Goal: Transaction & Acquisition: Purchase product/service

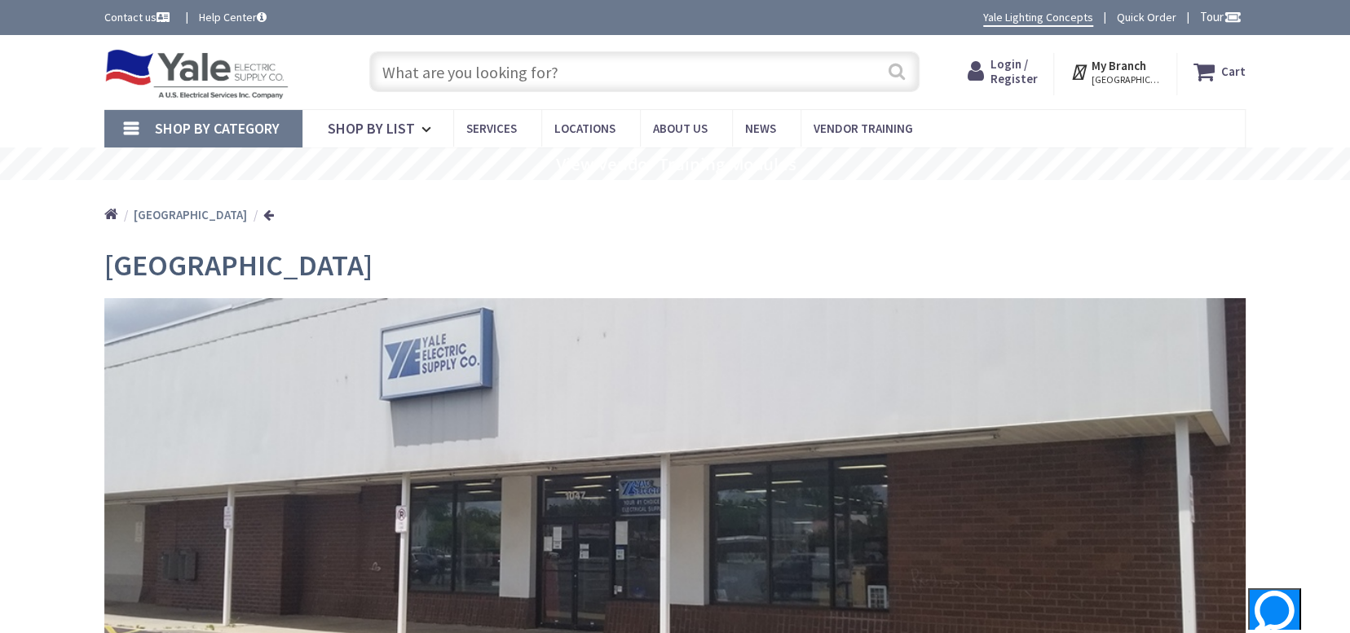
click at [893, 75] on button "Search" at bounding box center [896, 71] width 21 height 37
click at [527, 65] on input "text" at bounding box center [644, 71] width 550 height 41
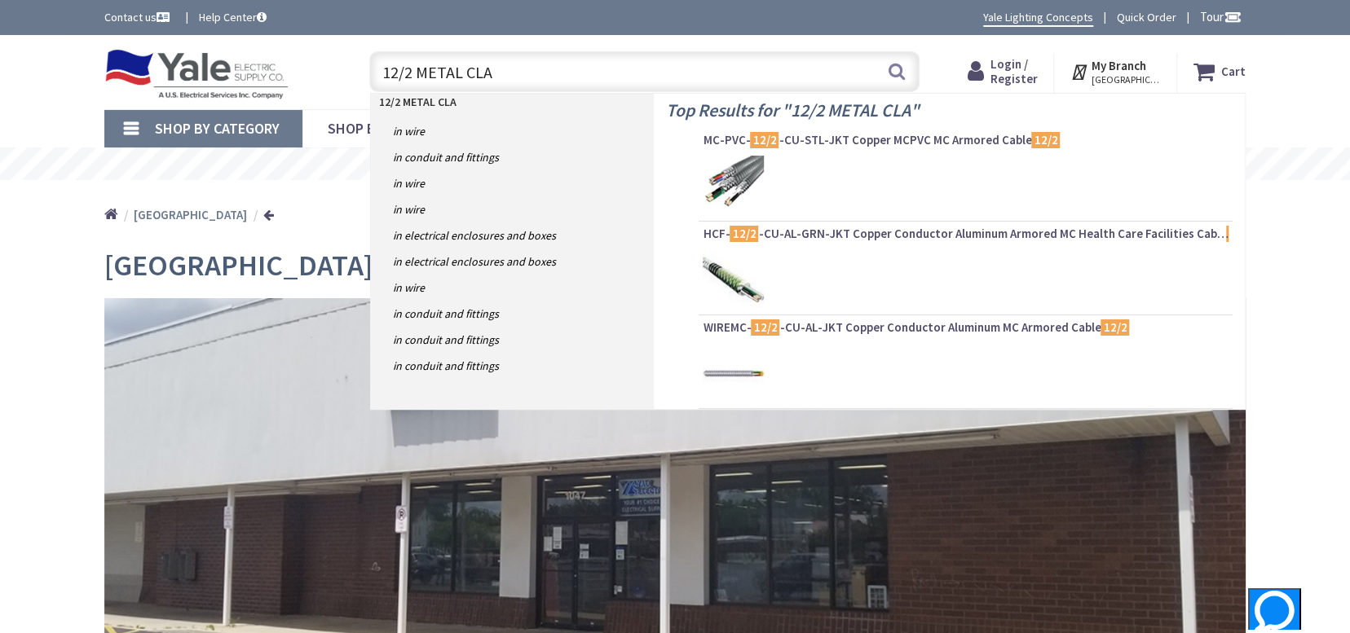
type input "12/2 METAL CLAD"
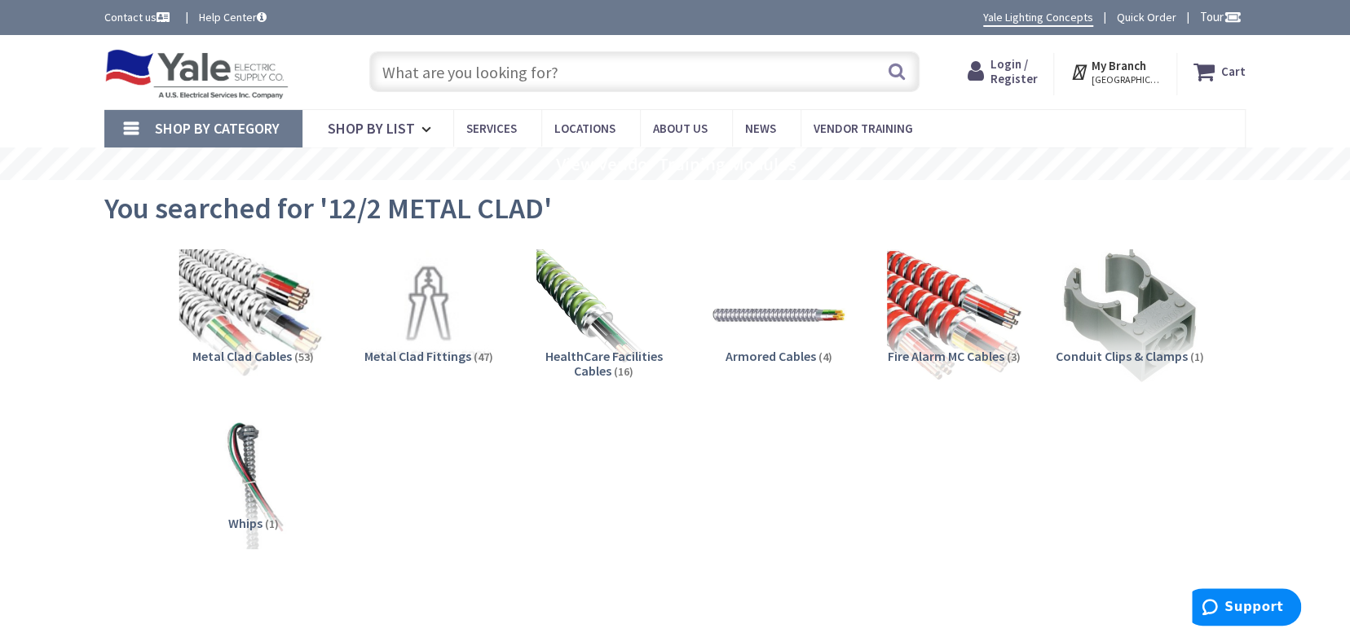
click at [277, 320] on img at bounding box center [253, 315] width 148 height 148
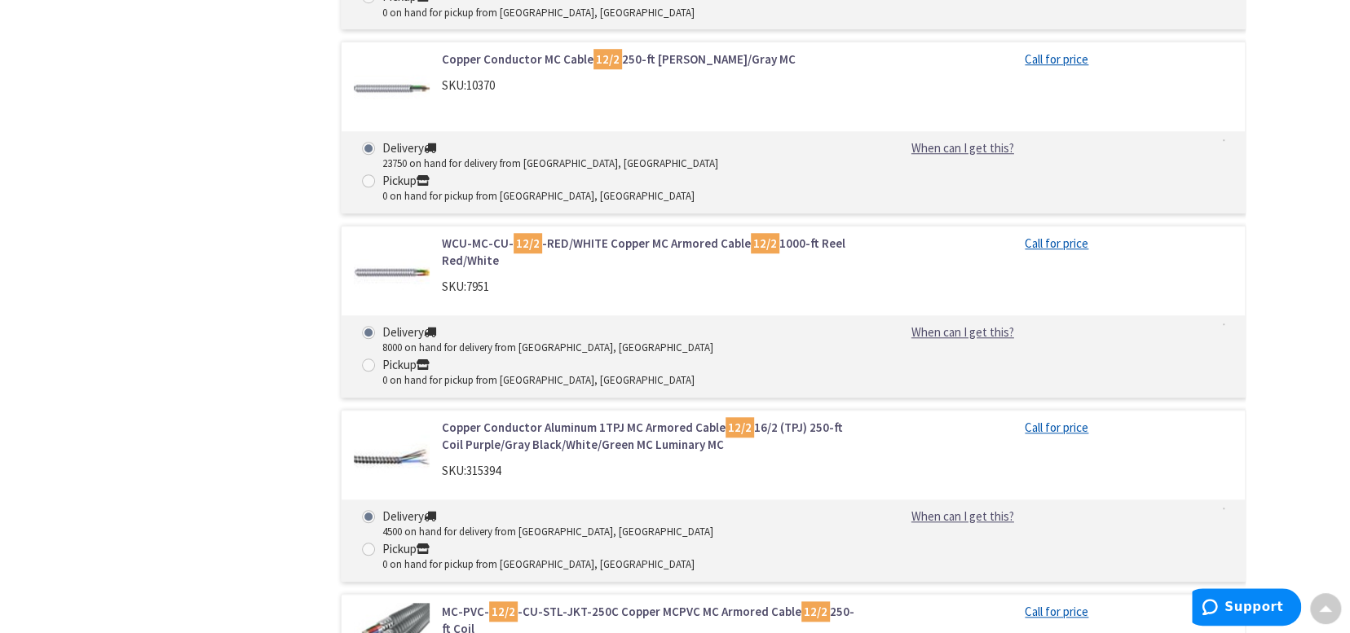
scroll to position [4691, 0]
